Goal: Check status

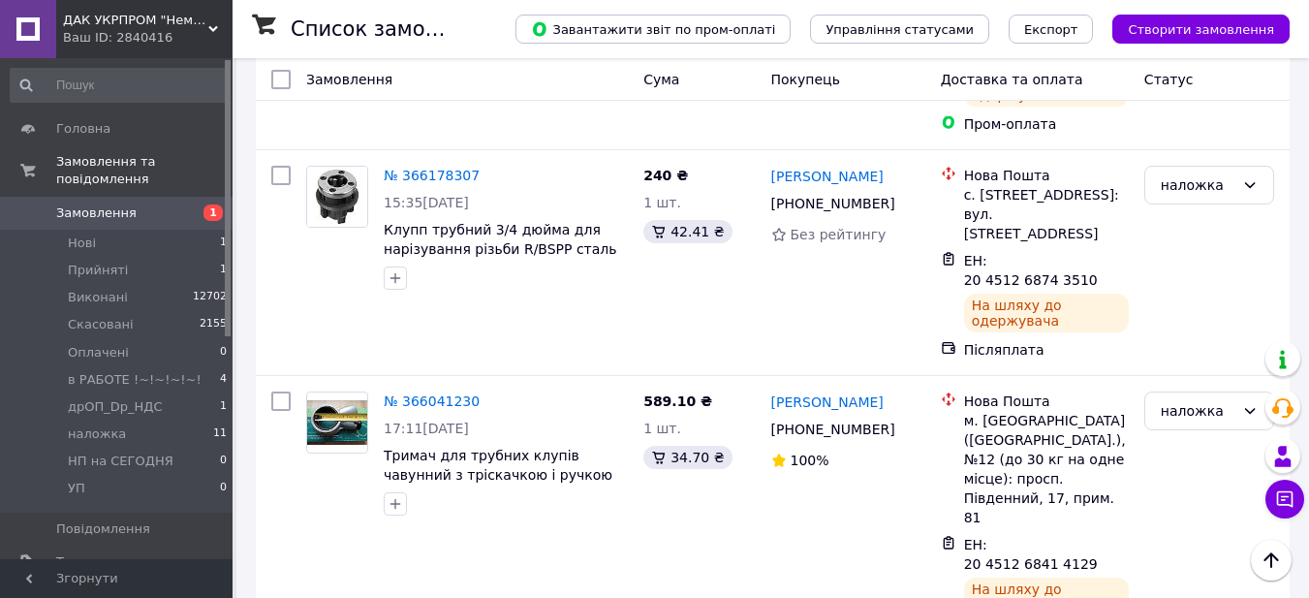
scroll to position [484, 0]
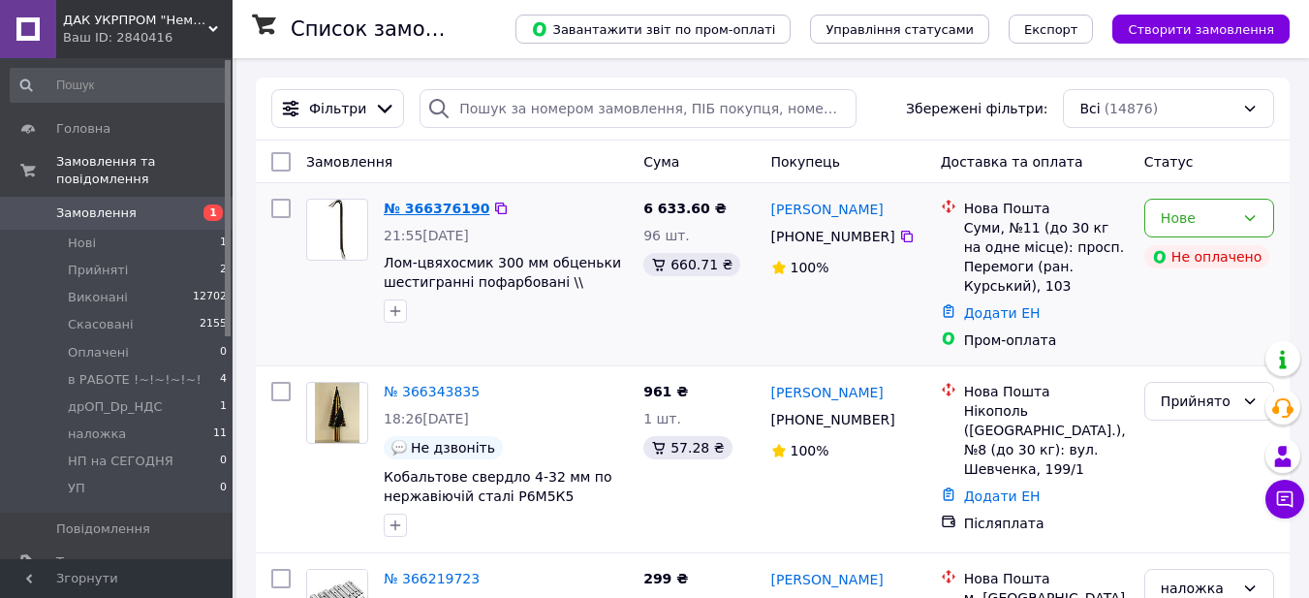
click at [443, 207] on link "№ 366376190" at bounding box center [437, 208] width 106 height 15
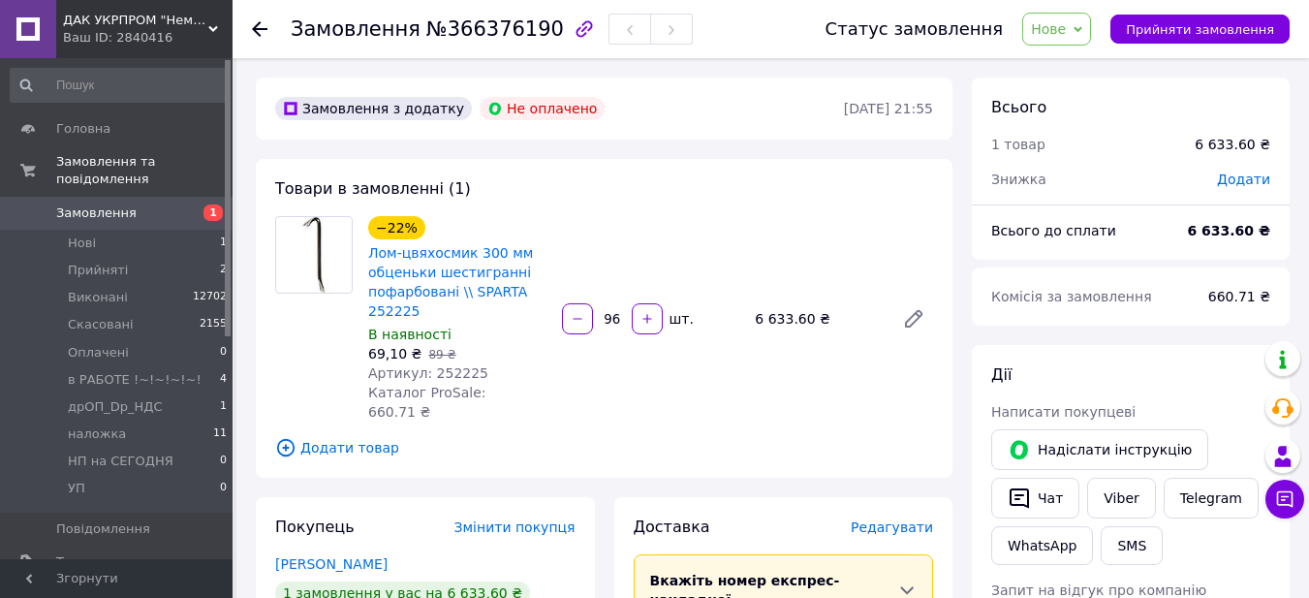
click at [447, 369] on span "Артикул: 252225" at bounding box center [428, 372] width 120 height 15
copy span "252225"
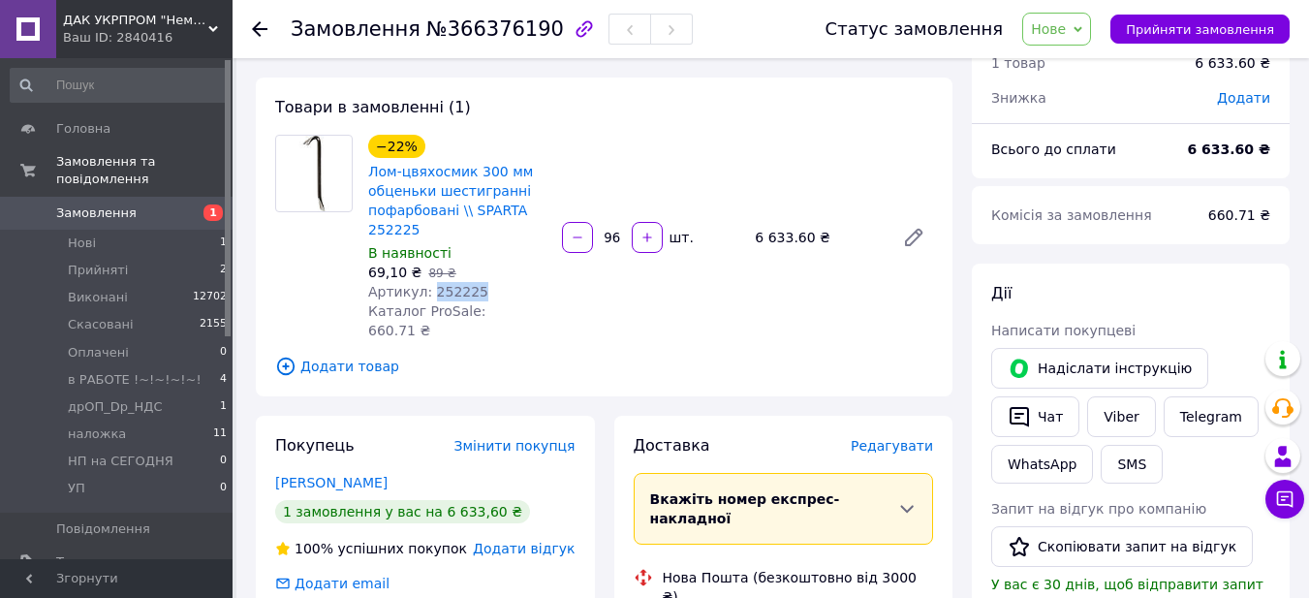
scroll to position [97, 0]
